Goal: Transaction & Acquisition: Download file/media

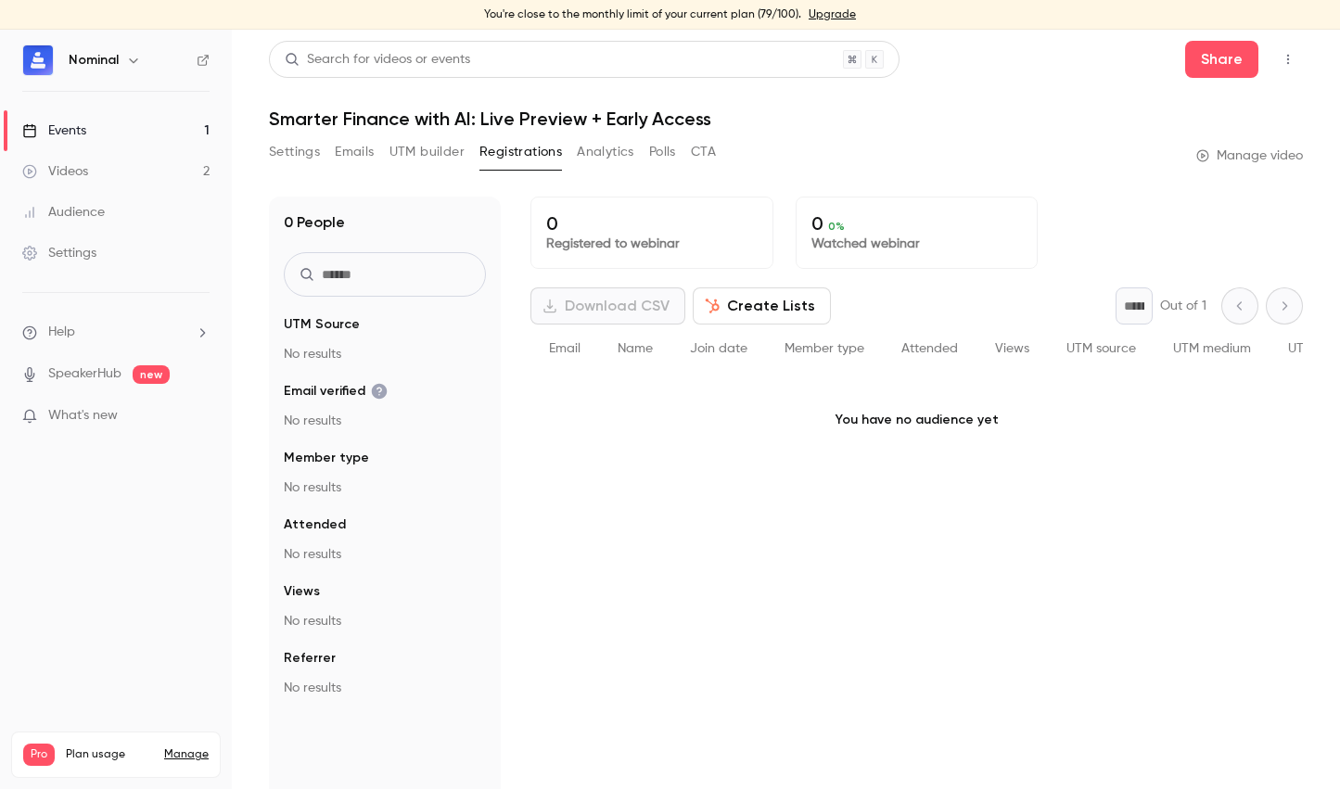
click at [86, 164] on div "Videos" at bounding box center [55, 171] width 66 height 19
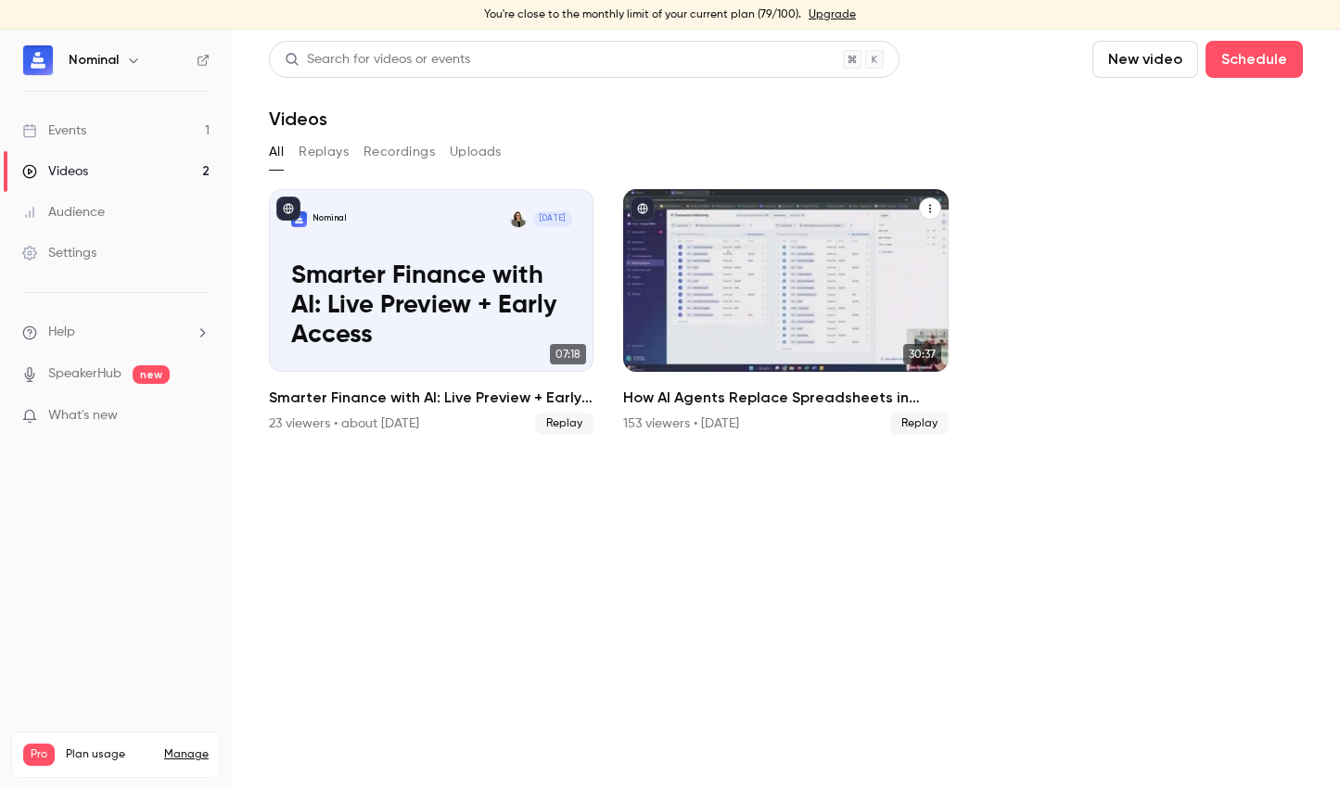
click at [685, 276] on p "How AI Agents Replace Spreadsheets in Modern Accounting" at bounding box center [786, 306] width 281 height 88
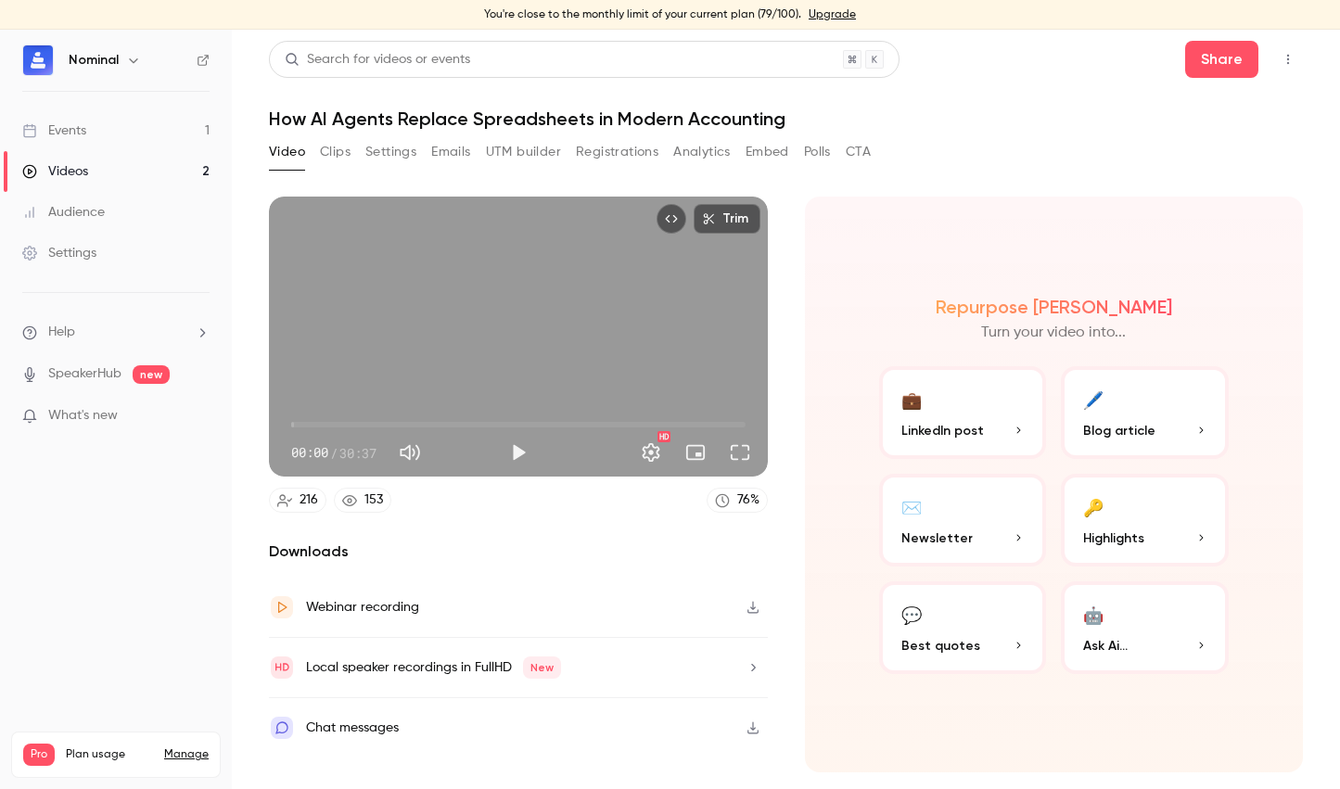
click at [1278, 49] on button "Top Bar Actions" at bounding box center [1288, 60] width 30 height 30
click at [994, 127] on div at bounding box center [670, 394] width 1340 height 789
click at [284, 558] on h2 "Downloads" at bounding box center [518, 552] width 499 height 22
click at [395, 600] on div "Webinar recording" at bounding box center [362, 607] width 113 height 22
